Goal: Task Accomplishment & Management: Manage account settings

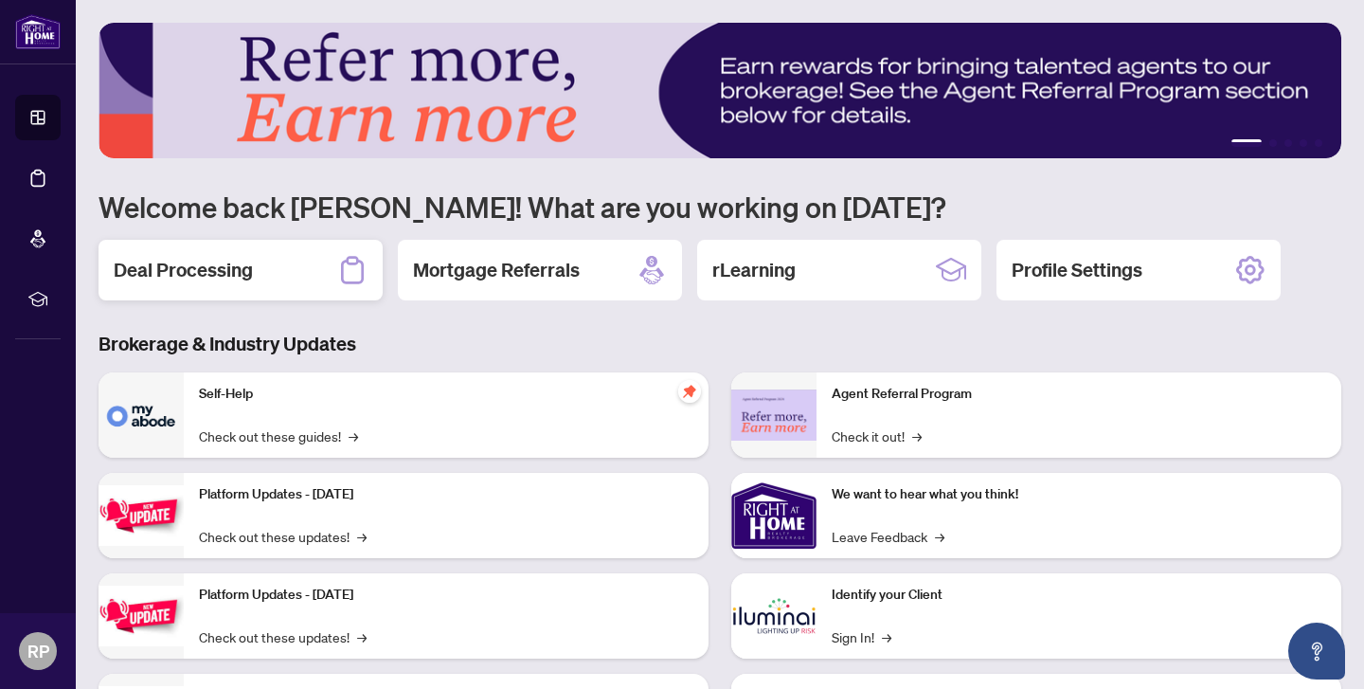
click at [166, 269] on h2 "Deal Processing" at bounding box center [183, 270] width 139 height 27
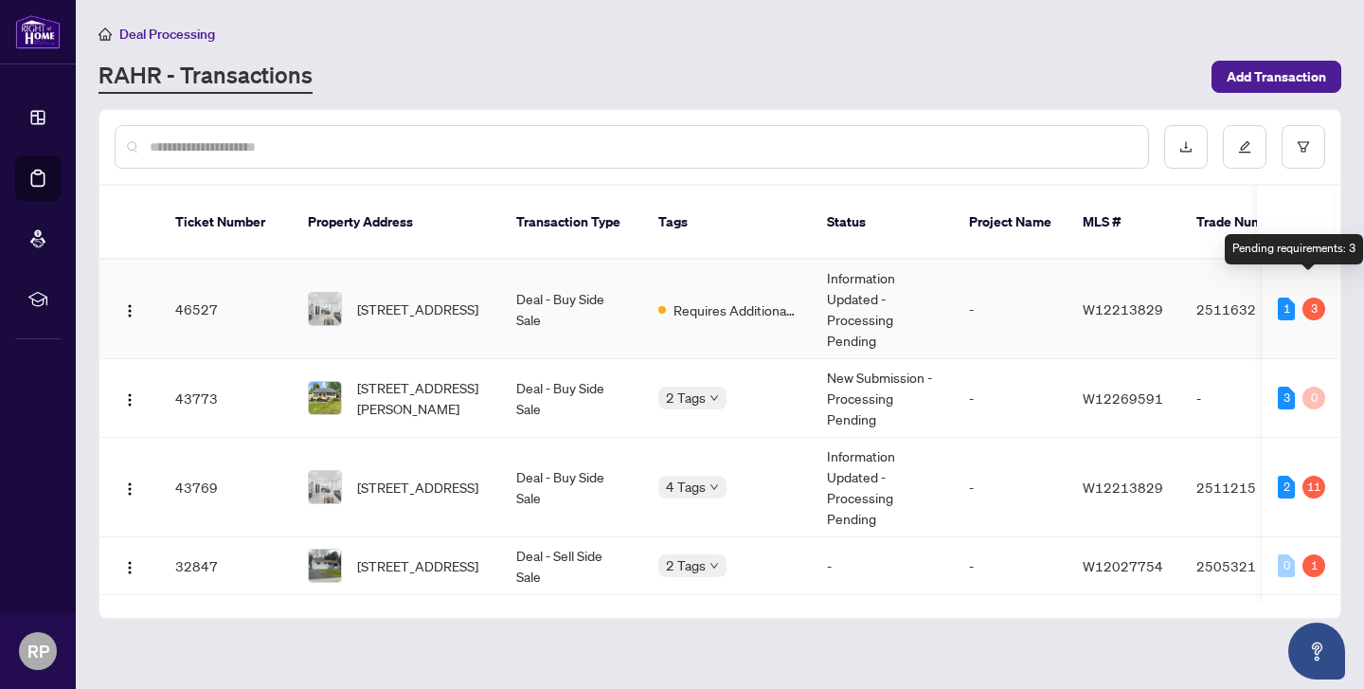
click at [1307, 297] on div "3" at bounding box center [1314, 308] width 23 height 23
click at [1310, 297] on div "3" at bounding box center [1314, 308] width 23 height 23
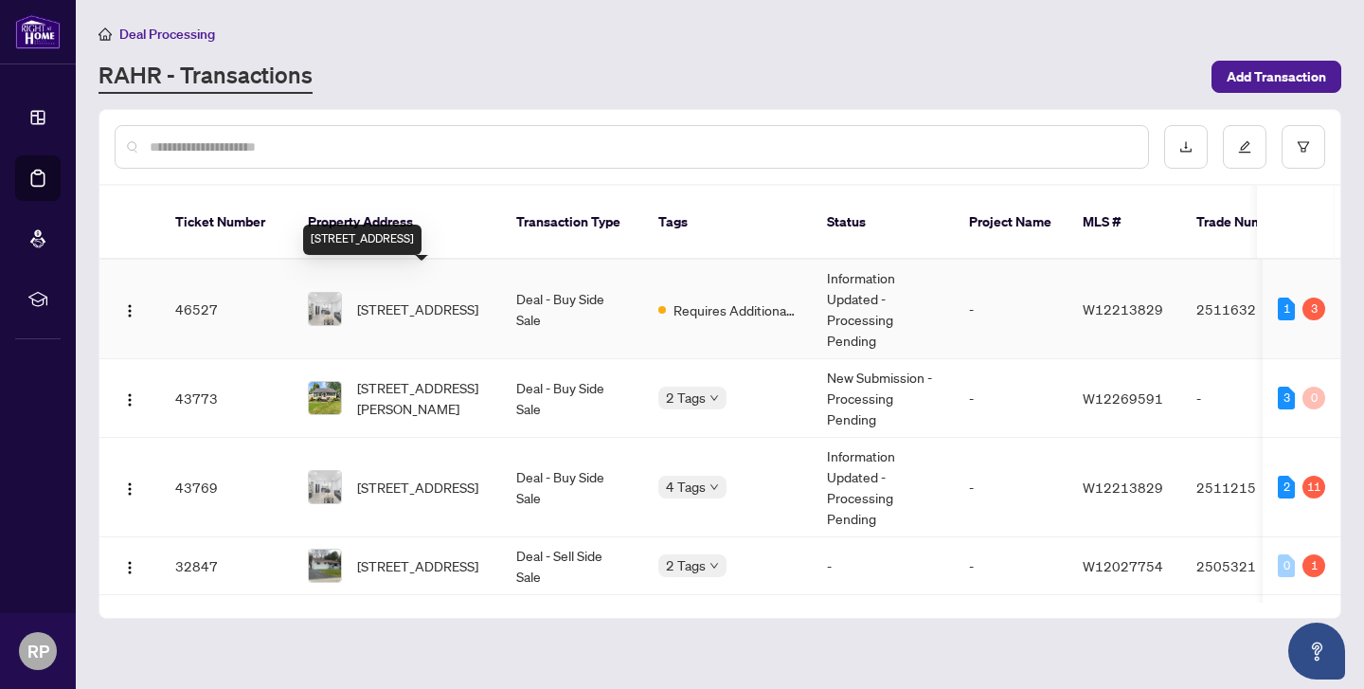
click at [407, 298] on span "[STREET_ADDRESS]" at bounding box center [417, 308] width 121 height 21
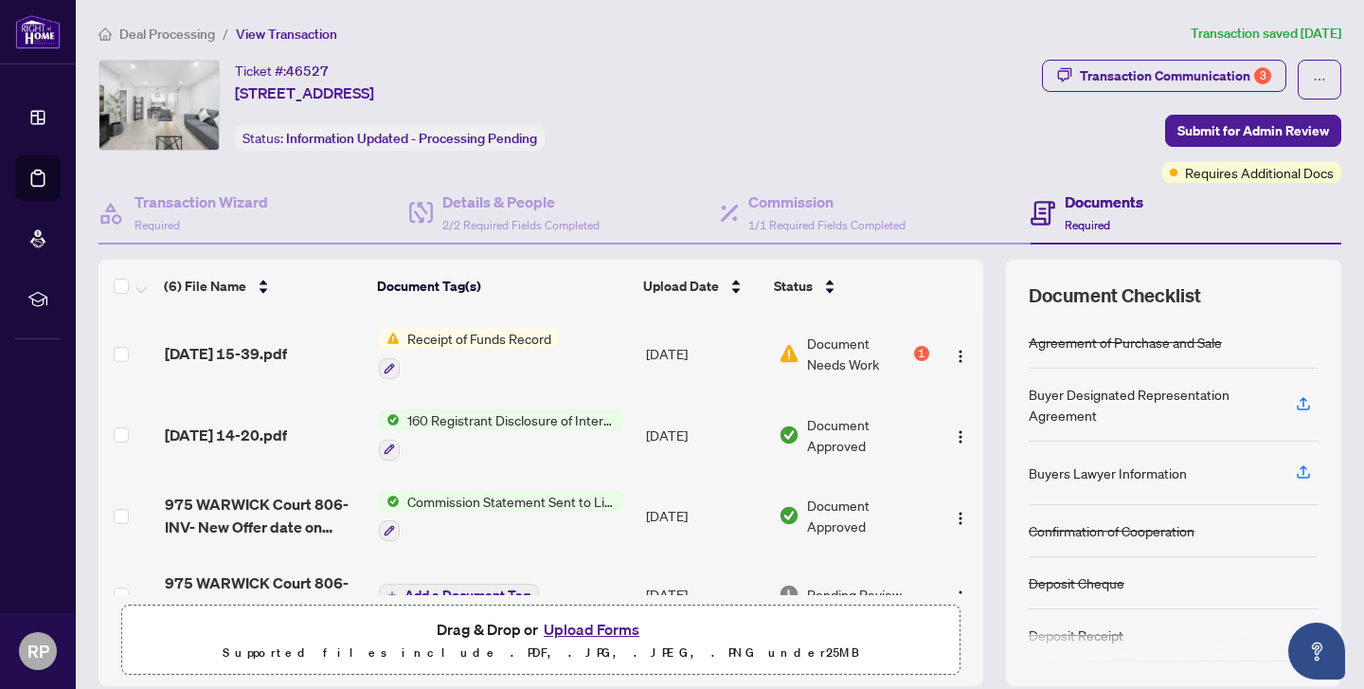
scroll to position [202, 0]
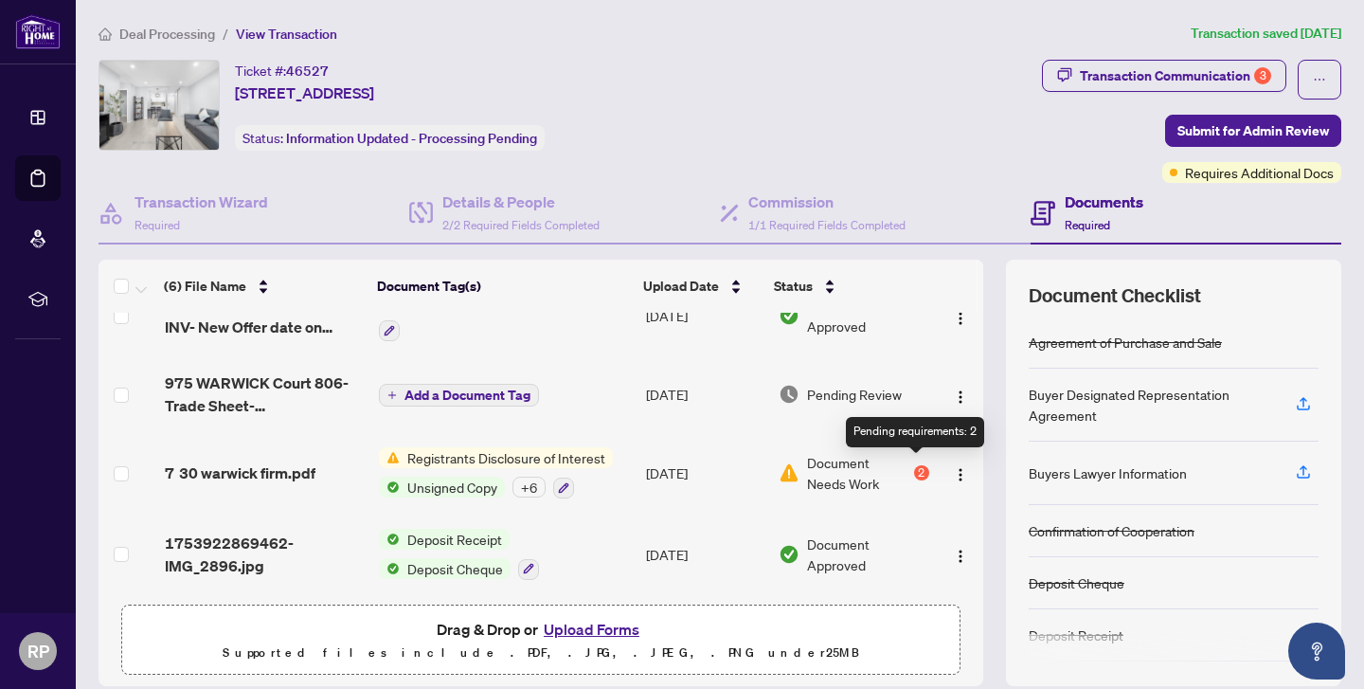
click at [916, 470] on div "2" at bounding box center [921, 472] width 15 height 15
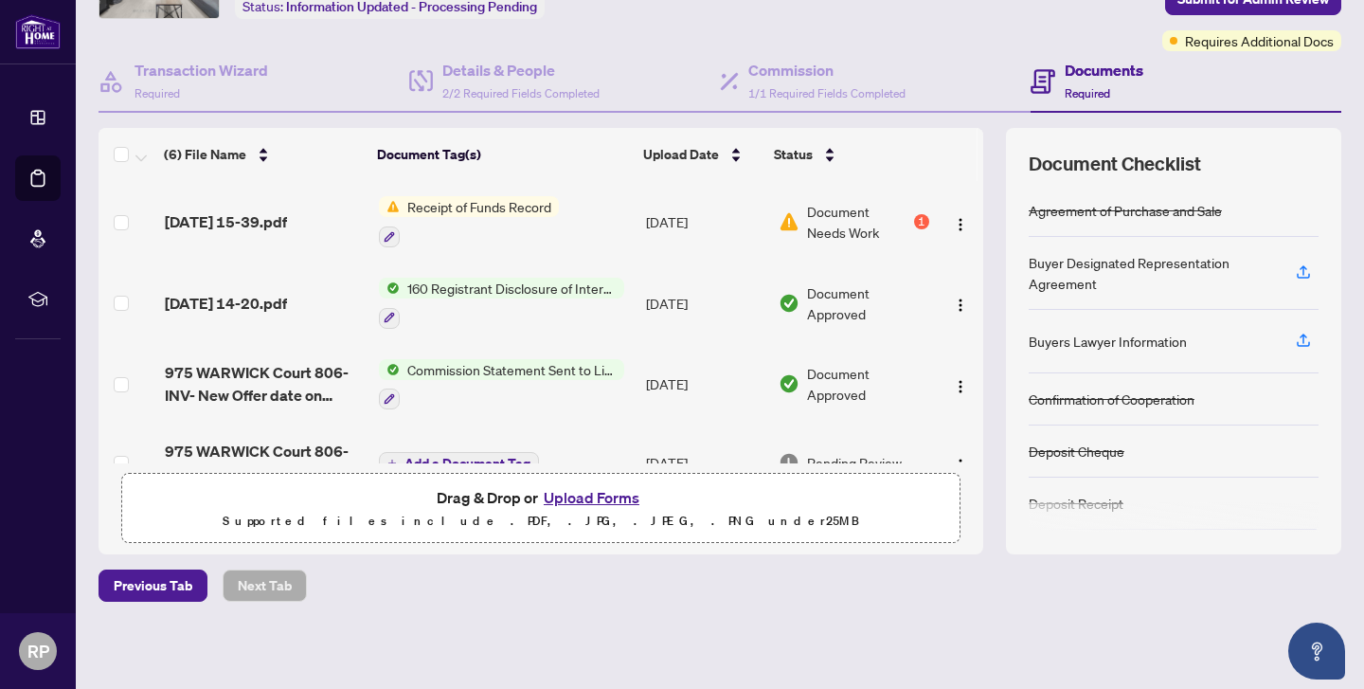
click at [834, 209] on span "Document Needs Work" at bounding box center [858, 222] width 103 height 42
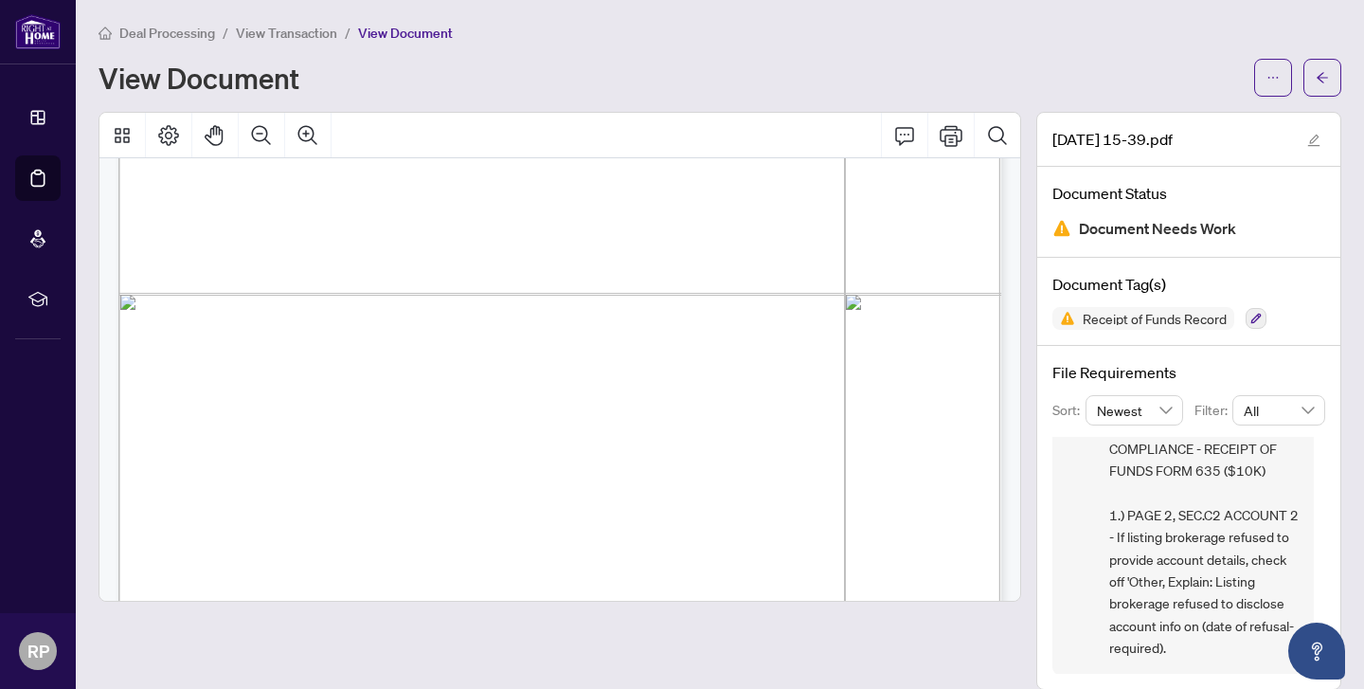
scroll to position [1808, 0]
